Goal: Find specific page/section: Find specific page/section

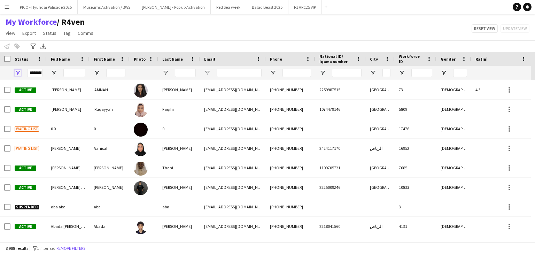
click at [17, 70] on span "Open Filter Menu" at bounding box center [18, 73] width 6 height 6
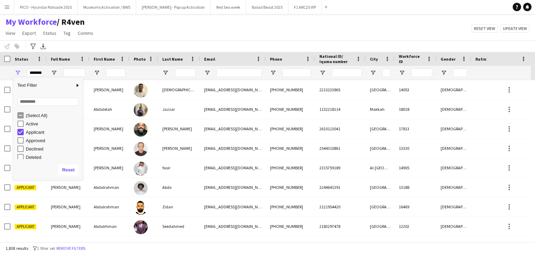
click at [132, 37] on div "My Workforce / R4ven View Views Default view R4ven New view Update view Delete …" at bounding box center [267, 29] width 535 height 24
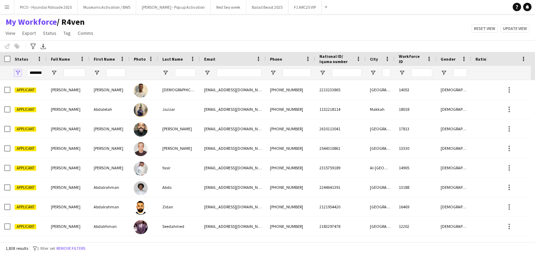
click at [18, 72] on span "Open Filter Menu" at bounding box center [18, 73] width 6 height 6
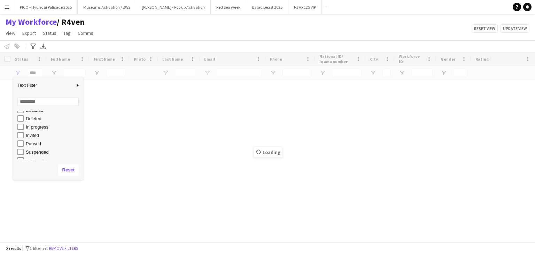
scroll to position [44, 0]
type input "**********"
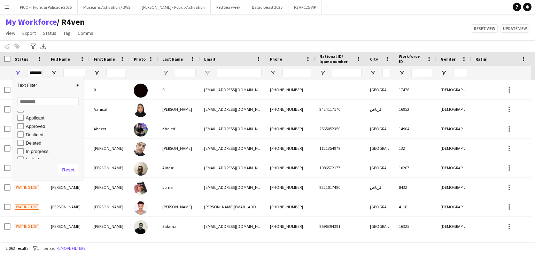
scroll to position [0, 0]
click at [24, 117] on div "(Select All)" at bounding box center [50, 115] width 66 height 8
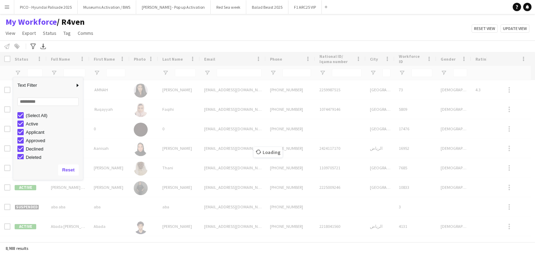
click at [153, 35] on div "My Workforce / R4ven View Views Default view R4ven New view Update view Delete …" at bounding box center [267, 29] width 535 height 24
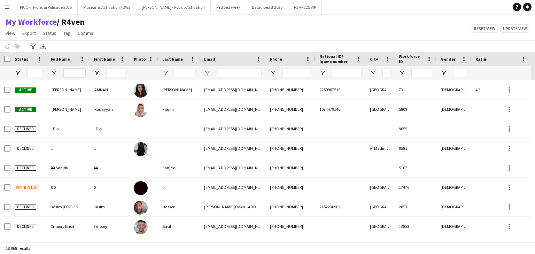
click at [67, 74] on input "Full Name Filter Input" at bounding box center [74, 73] width 22 height 8
type input "*****"
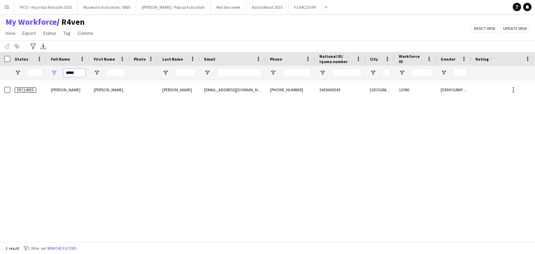
click at [74, 72] on input "*****" at bounding box center [74, 73] width 22 height 8
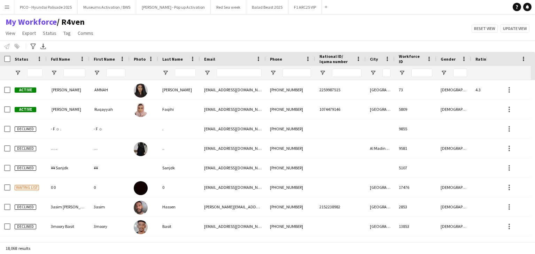
click at [127, 36] on div "My Workforce / R4ven View Views Default view R4ven New view Update view Delete …" at bounding box center [267, 29] width 535 height 24
click at [108, 18] on div "My Workforce / R4ven View Views Default view R4ven New view Update view Delete …" at bounding box center [267, 29] width 535 height 24
click at [105, 21] on div "My Workforce / R4ven View Views Default view R4ven New view Update view Delete …" at bounding box center [267, 29] width 535 height 24
drag, startPoint x: 113, startPoint y: 37, endPoint x: 8, endPoint y: 21, distance: 106.1
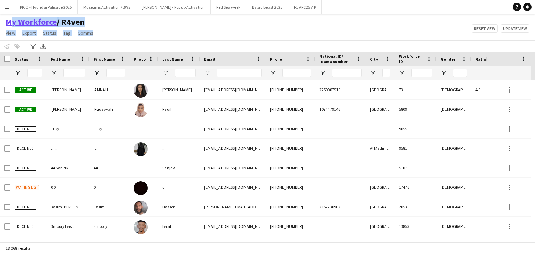
click at [6, 22] on div "My Workforce / R4ven View Views Default view R4ven New view Update view Delete …" at bounding box center [267, 29] width 535 height 24
click at [127, 23] on div "My Workforce / R4ven View Views Default view R4ven New view Update view Delete …" at bounding box center [267, 29] width 535 height 24
click at [162, 22] on div "My Workforce / R4ven View Views Default view R4ven New view Update view Delete …" at bounding box center [267, 29] width 535 height 24
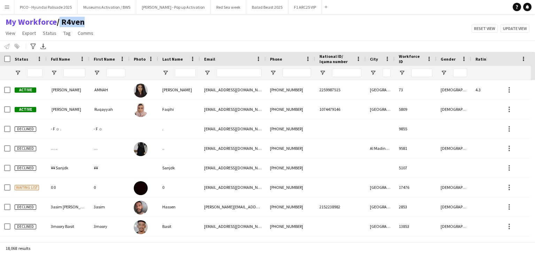
drag, startPoint x: 162, startPoint y: 22, endPoint x: 124, endPoint y: 24, distance: 37.7
click at [124, 24] on div "My Workforce / R4ven View Views Default view R4ven New view Update view Delete …" at bounding box center [267, 29] width 535 height 24
click at [124, 25] on div "My Workforce / R4ven View Views Default view R4ven New view Update view Delete …" at bounding box center [267, 29] width 535 height 24
click at [189, 20] on div "My Workforce / R4ven View Views Default view R4ven New view Update view Delete …" at bounding box center [267, 29] width 535 height 24
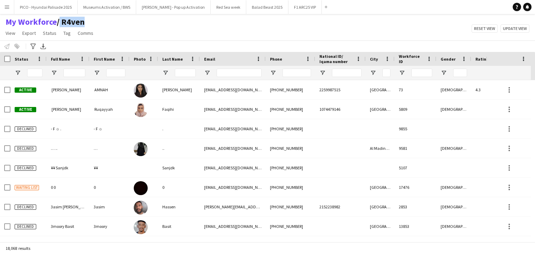
drag, startPoint x: 189, startPoint y: 20, endPoint x: 153, endPoint y: 26, distance: 36.2
click at [153, 26] on div "My Workforce / R4ven View Views Default view R4ven New view Update view Delete …" at bounding box center [267, 29] width 535 height 24
click at [118, 35] on div "My Workforce / R4ven View Views Default view R4ven New view Update view Delete …" at bounding box center [267, 29] width 535 height 24
drag, startPoint x: 118, startPoint y: 35, endPoint x: 0, endPoint y: 22, distance: 118.8
click at [0, 22] on div "My Workforce / R4ven View Views Default view R4ven New view Update view Delete …" at bounding box center [267, 29] width 535 height 24
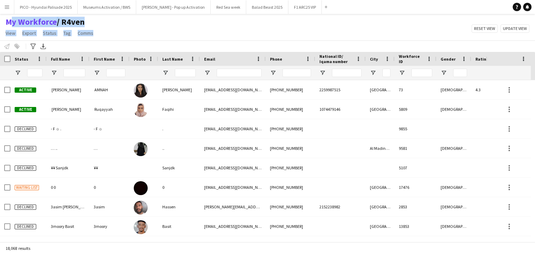
click at [150, 38] on div "My Workforce / R4ven View Views Default view R4ven New view Update view Delete …" at bounding box center [267, 29] width 535 height 24
click at [186, 31] on div "My Workforce / R4ven View Views Default view R4ven New view Update view Delete …" at bounding box center [267, 29] width 535 height 24
click at [20, 74] on span "Open Filter Menu" at bounding box center [18, 73] width 6 height 6
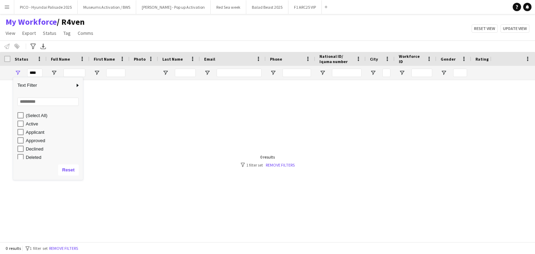
click at [24, 127] on div "Active" at bounding box center [50, 124] width 66 height 8
type input "**********"
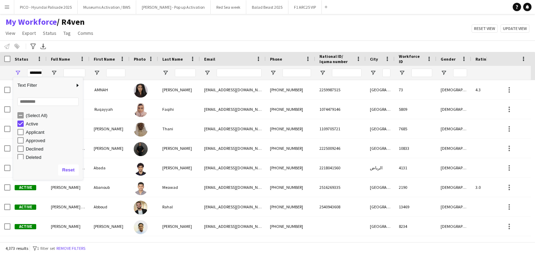
click at [122, 36] on div "My Workforce / R4ven View Views Default view R4ven New view Update view Delete …" at bounding box center [267, 29] width 535 height 24
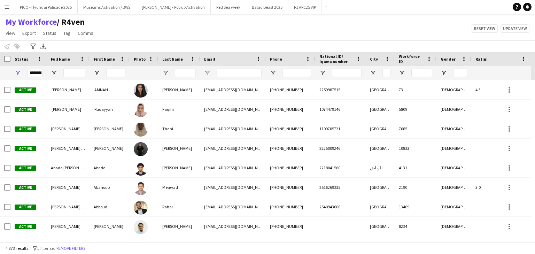
click at [104, 35] on div "My Workforce / R4ven View Views Default view R4ven New view Update view Delete …" at bounding box center [267, 29] width 535 height 24
click at [113, 21] on div "My Workforce / R4ven View Views Default view R4ven New view Update view Delete …" at bounding box center [267, 29] width 535 height 24
